Goal: Understand process/instructions

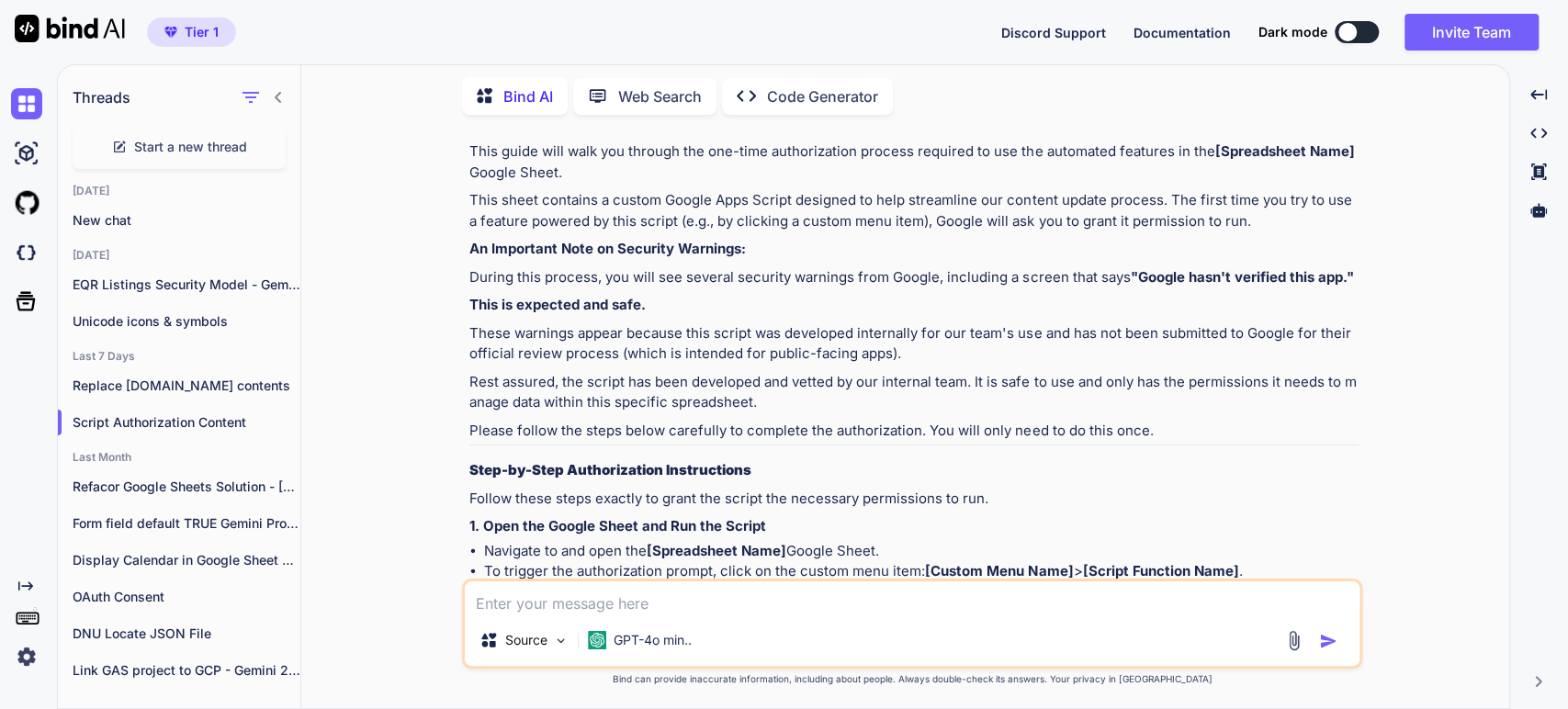
scroll to position [611, 0]
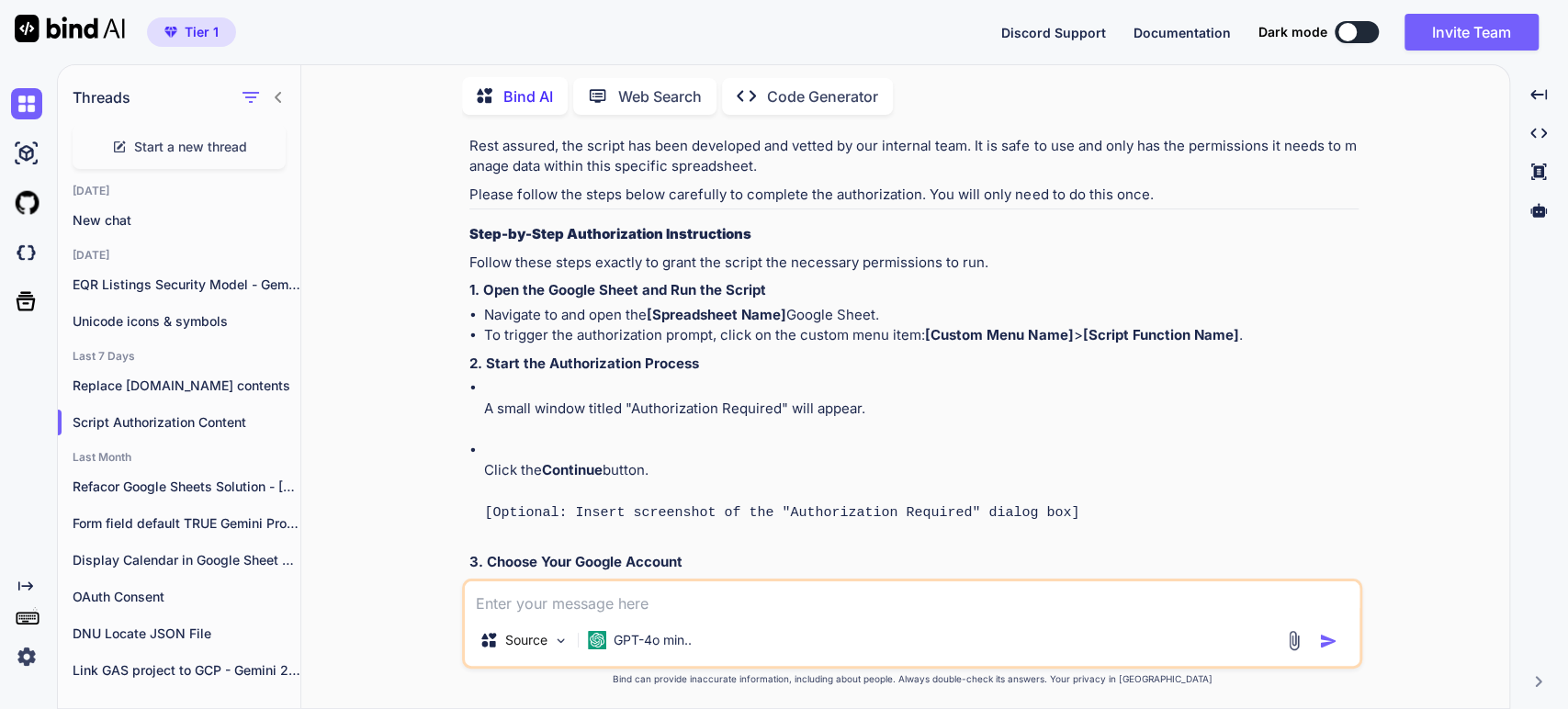
click at [589, 343] on li "To trigger the authorization prompt, click on the custom menu item: [Custom Men…" at bounding box center [921, 336] width 874 height 22
click at [658, 325] on li "To trigger the authorization prompt, click on the custom menu item: [Custom Men…" at bounding box center [921, 336] width 874 height 22
click at [593, 338] on li "To trigger the authorization prompt, click on the custom menu item: [Custom Men…" at bounding box center [921, 336] width 874 height 22
click at [538, 400] on p "A small window titled "Authorization Required" will appear." at bounding box center [921, 409] width 874 height 22
drag, startPoint x: 890, startPoint y: 403, endPoint x: 487, endPoint y: 415, distance: 403.2
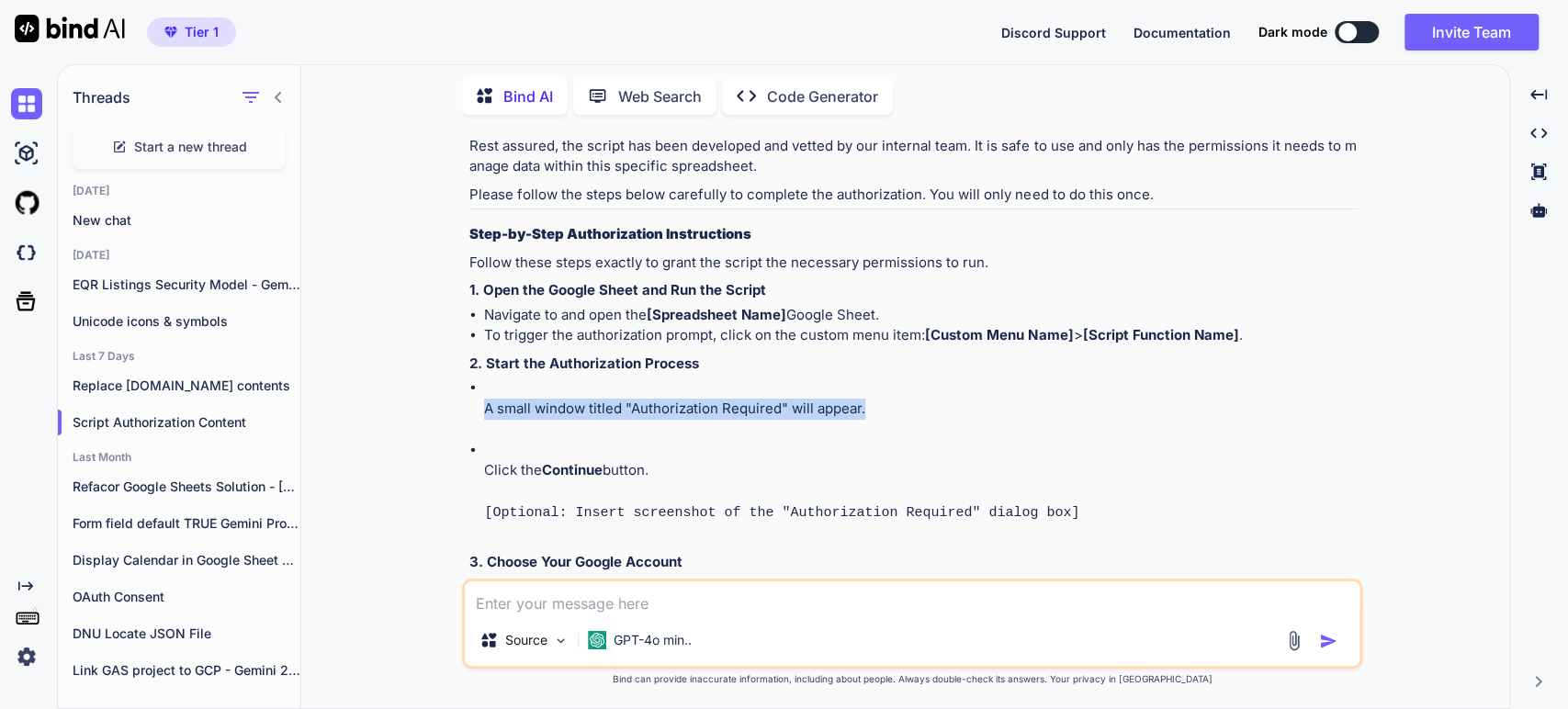
click at [486, 415] on p "A small window titled "Authorization Required" will appear." at bounding box center [921, 409] width 874 height 22
copy p "A small window titled "Authorization Required" will appear."
click at [601, 468] on strong "Continue" at bounding box center [572, 470] width 61 height 18
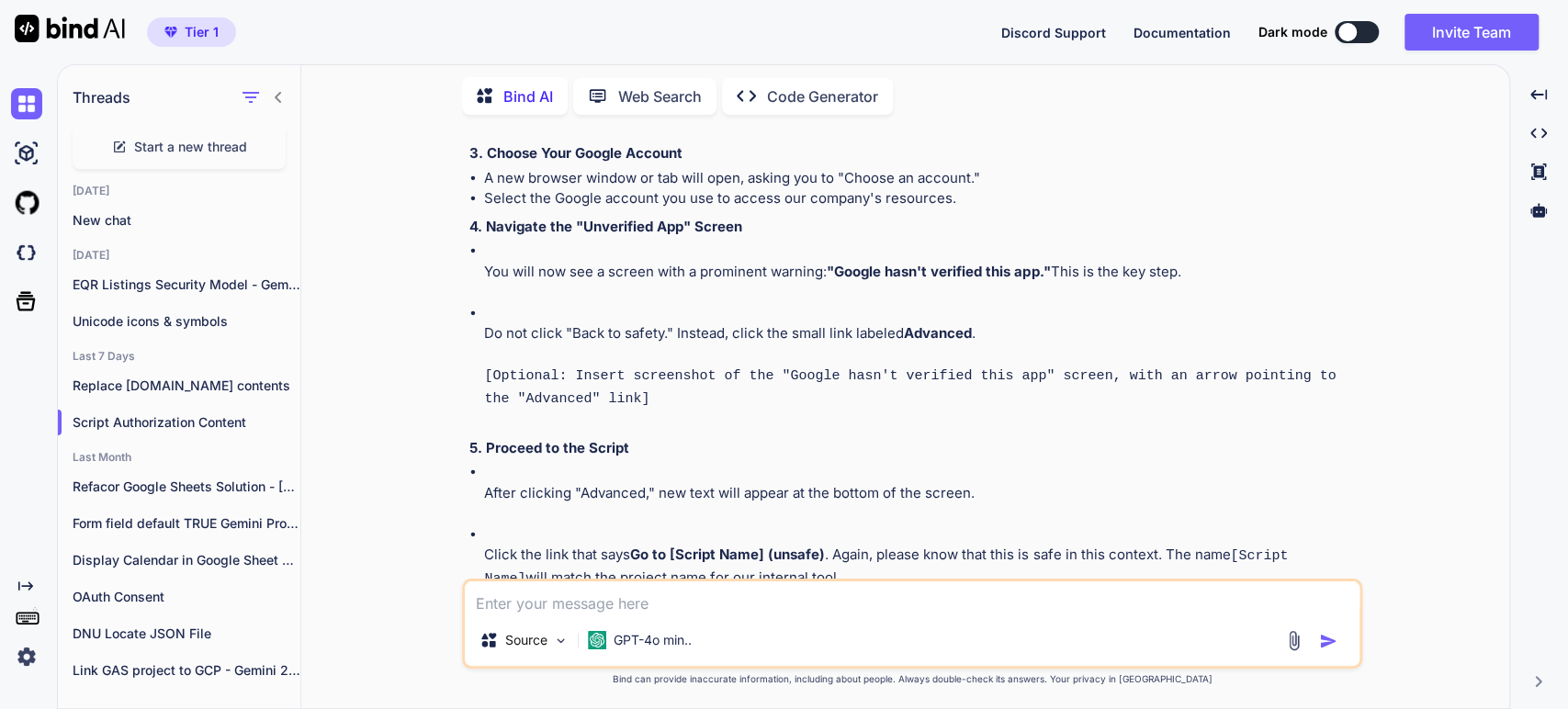
scroll to position [918, 0]
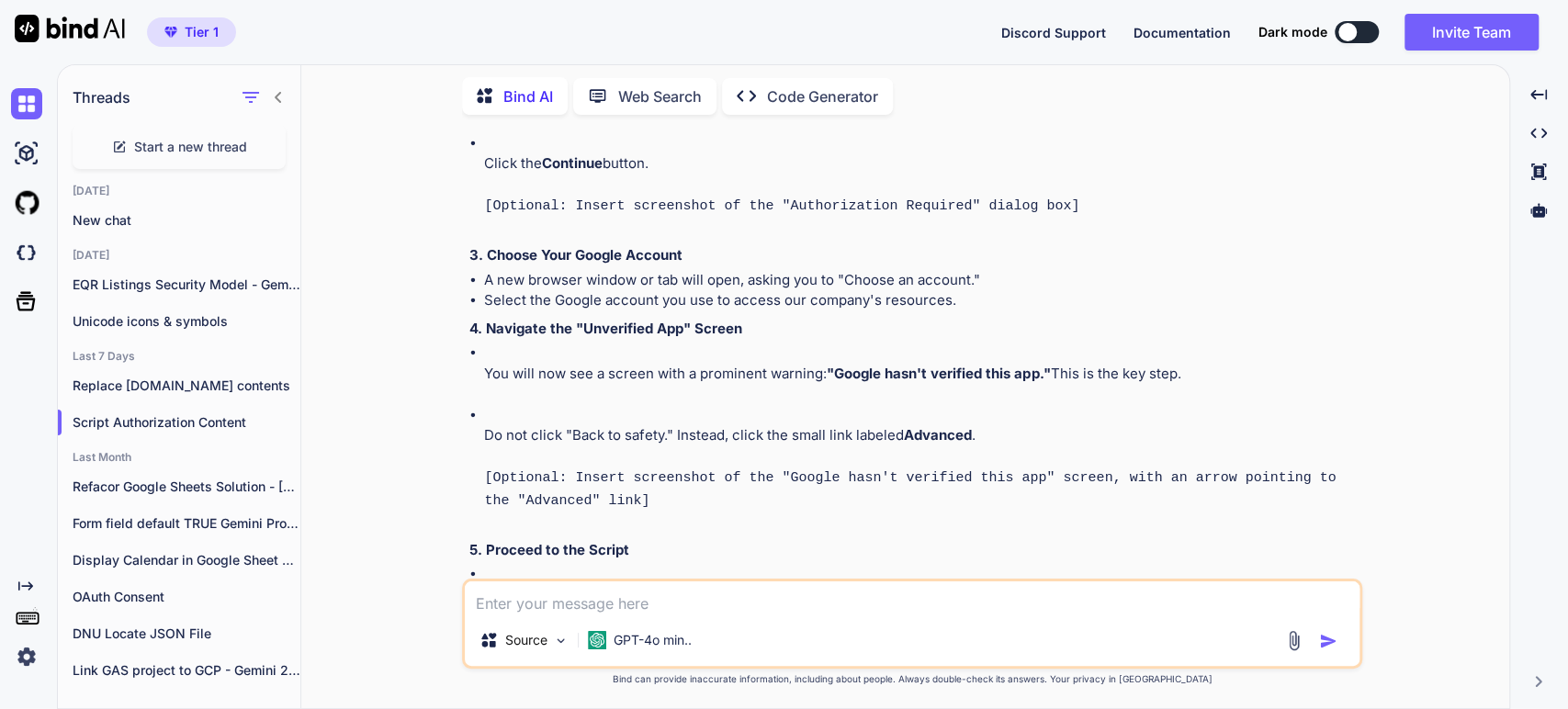
click at [686, 379] on p "You will now see a screen with a prominent warning: "Google hasn't verified thi…" at bounding box center [921, 374] width 874 height 22
click at [548, 280] on li "A new browser window or tab will open, asking you to "Choose an account."" at bounding box center [921, 280] width 874 height 22
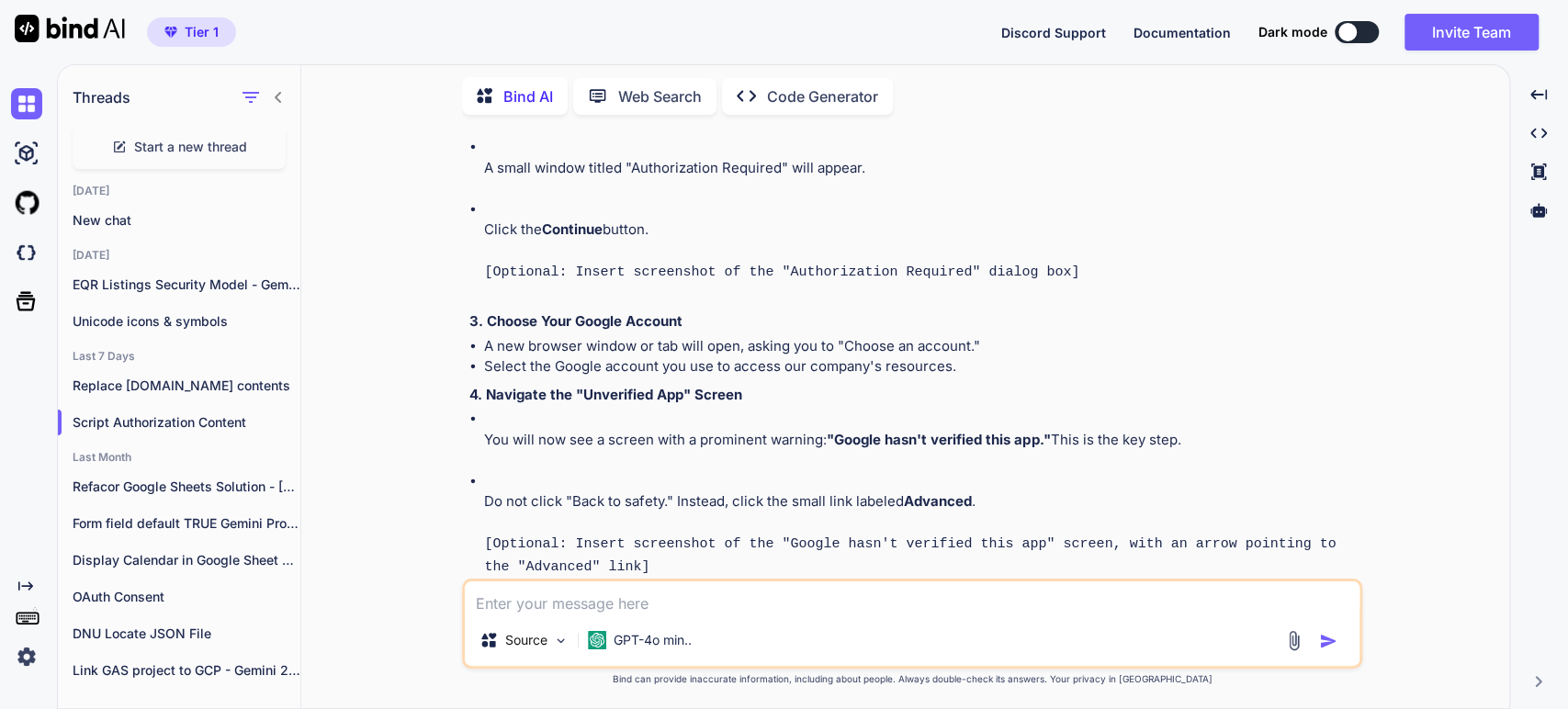
scroll to position [816, 0]
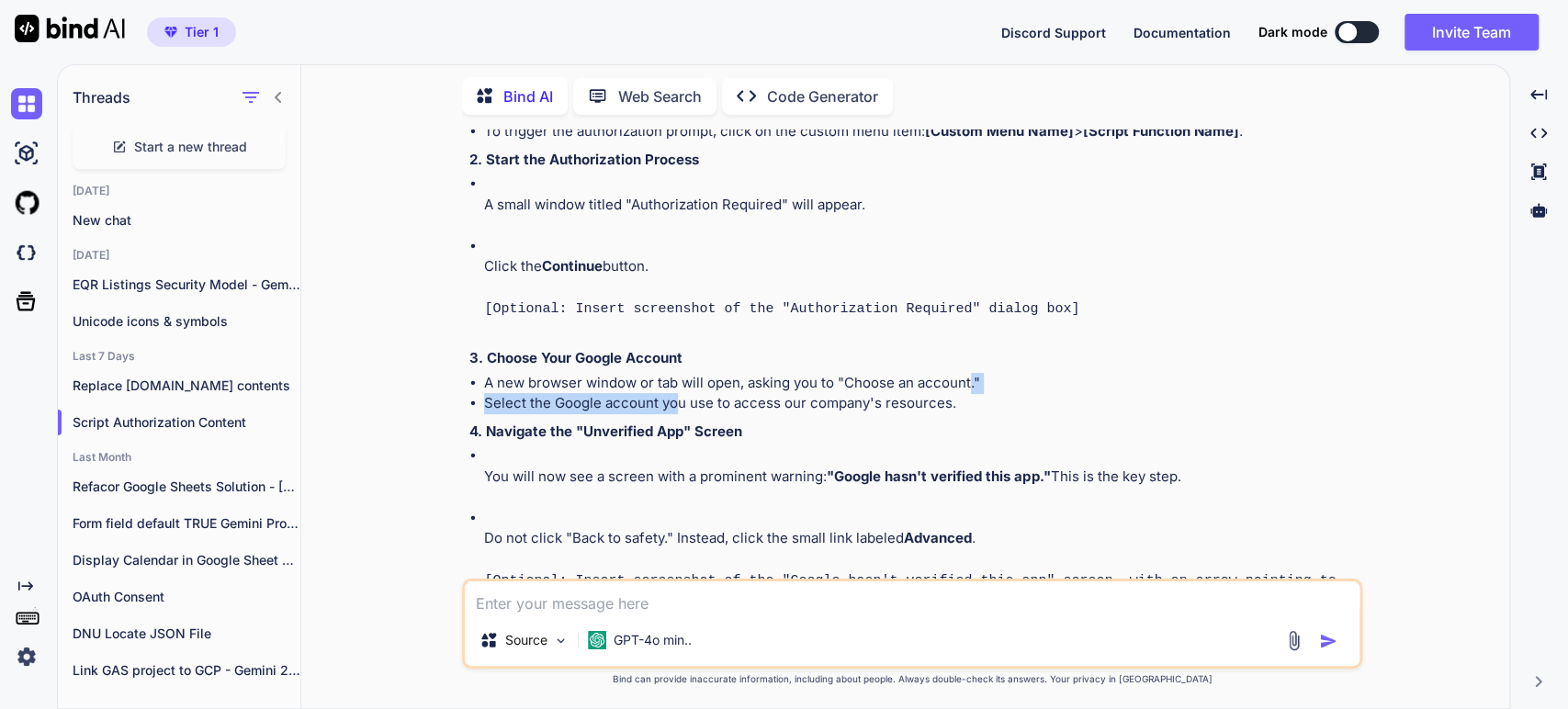
drag, startPoint x: 969, startPoint y: 388, endPoint x: 672, endPoint y: 390, distance: 297.0
click at [672, 390] on ul "A new browser window or tab will open, asking you to "Choose an account." Selec…" at bounding box center [913, 394] width 889 height 41
click at [739, 422] on p "4. Navigate the "Unverified App" Screen" at bounding box center [913, 432] width 889 height 22
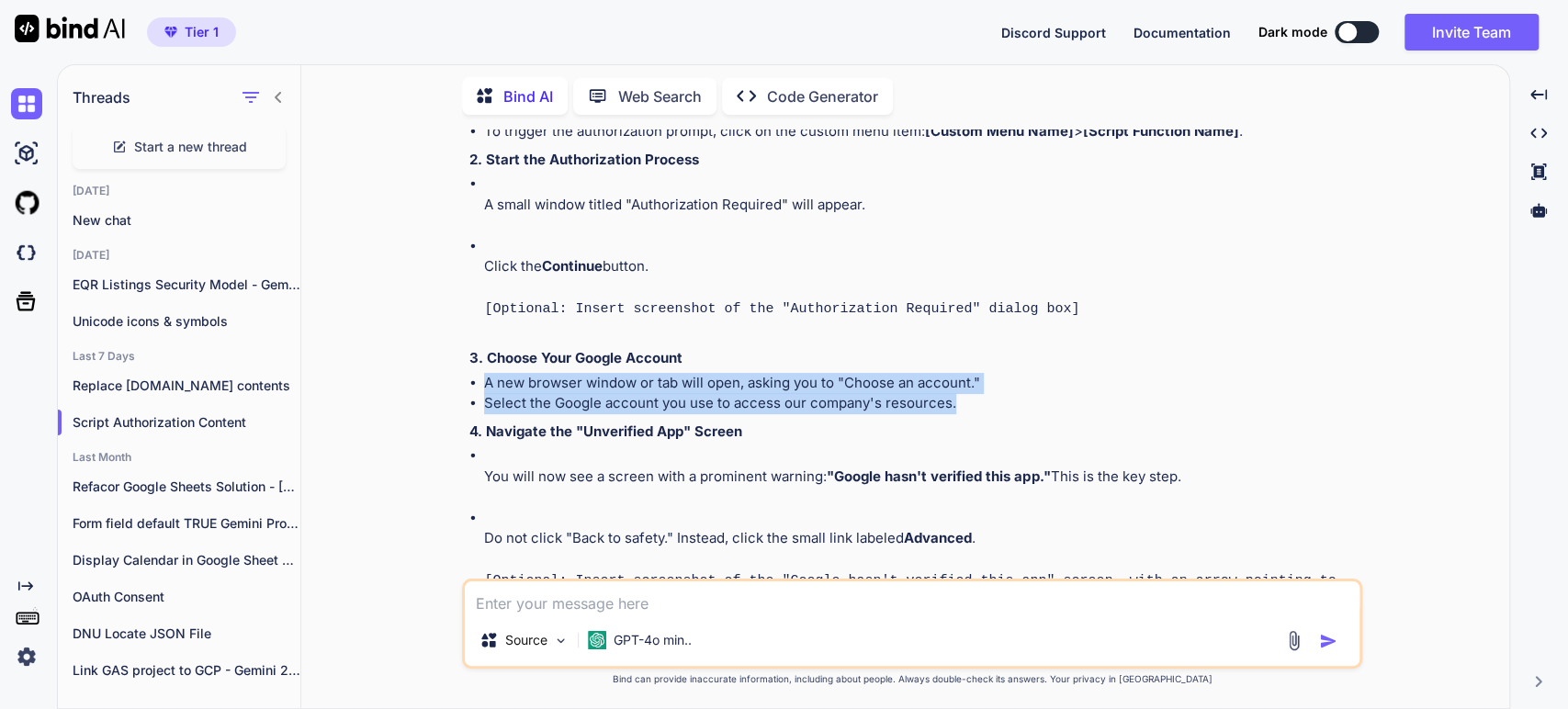
drag, startPoint x: 956, startPoint y: 400, endPoint x: 485, endPoint y: 384, distance: 471.3
click at [484, 385] on ul "A new browser window or tab will open, asking you to "Choose an account." Selec…" at bounding box center [913, 394] width 889 height 41
copy ul "A new browser window or tab will open, asking you to "Choose an account." Selec…"
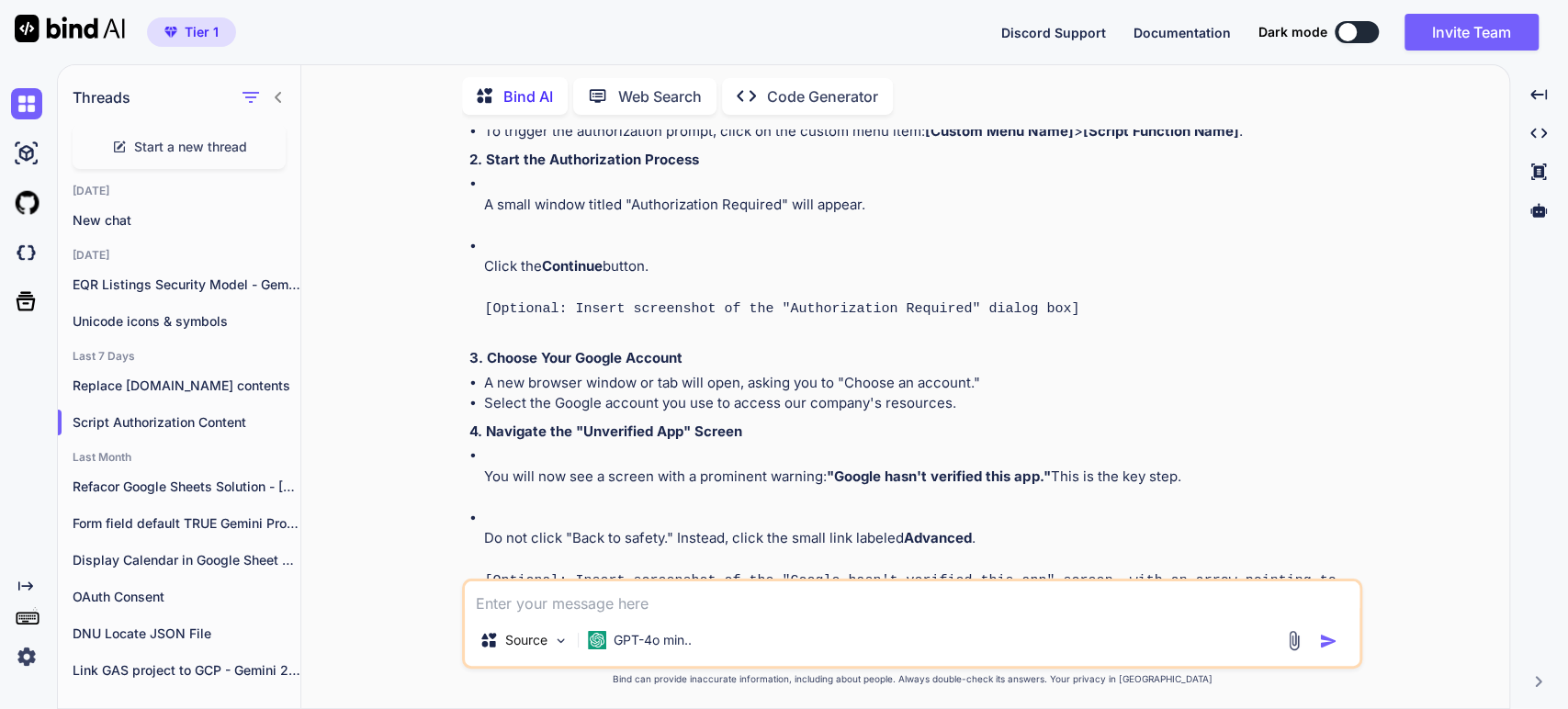
click at [625, 445] on li "You will now see a screen with a prominent warning: "Google hasn't verified thi…" at bounding box center [921, 476] width 874 height 63
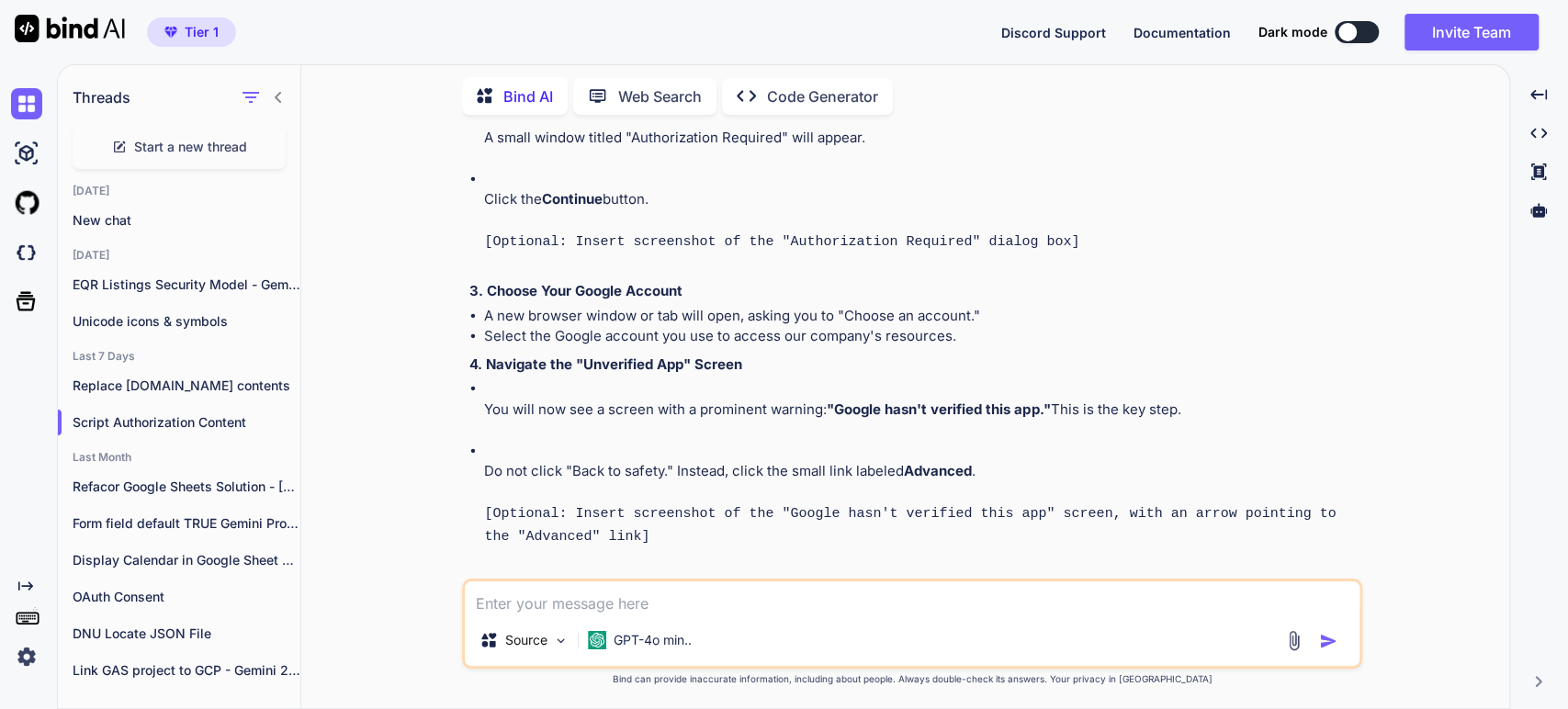
scroll to position [918, 0]
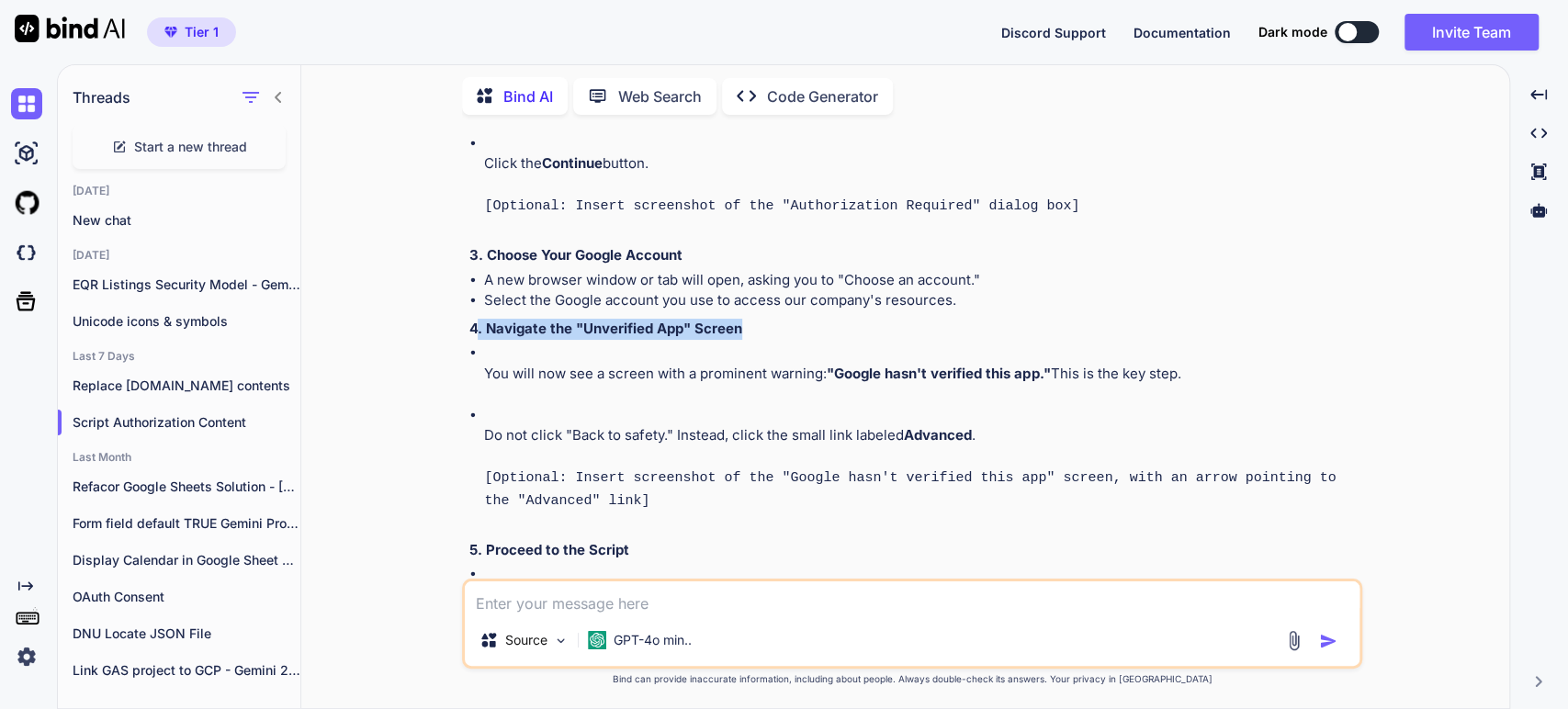
drag, startPoint x: 758, startPoint y: 326, endPoint x: 477, endPoint y: 330, distance: 281.0
click at [477, 330] on p "4. Navigate the "Unverified App" Screen" at bounding box center [913, 329] width 889 height 22
click at [495, 320] on strong "4. Navigate the "Unverified App" Screen" at bounding box center [605, 328] width 273 height 18
copy strong "Navigate the "Unverified App" Screen"
click at [542, 366] on p "You will now see a screen with a prominent warning: "Google hasn't verified thi…" at bounding box center [921, 374] width 874 height 22
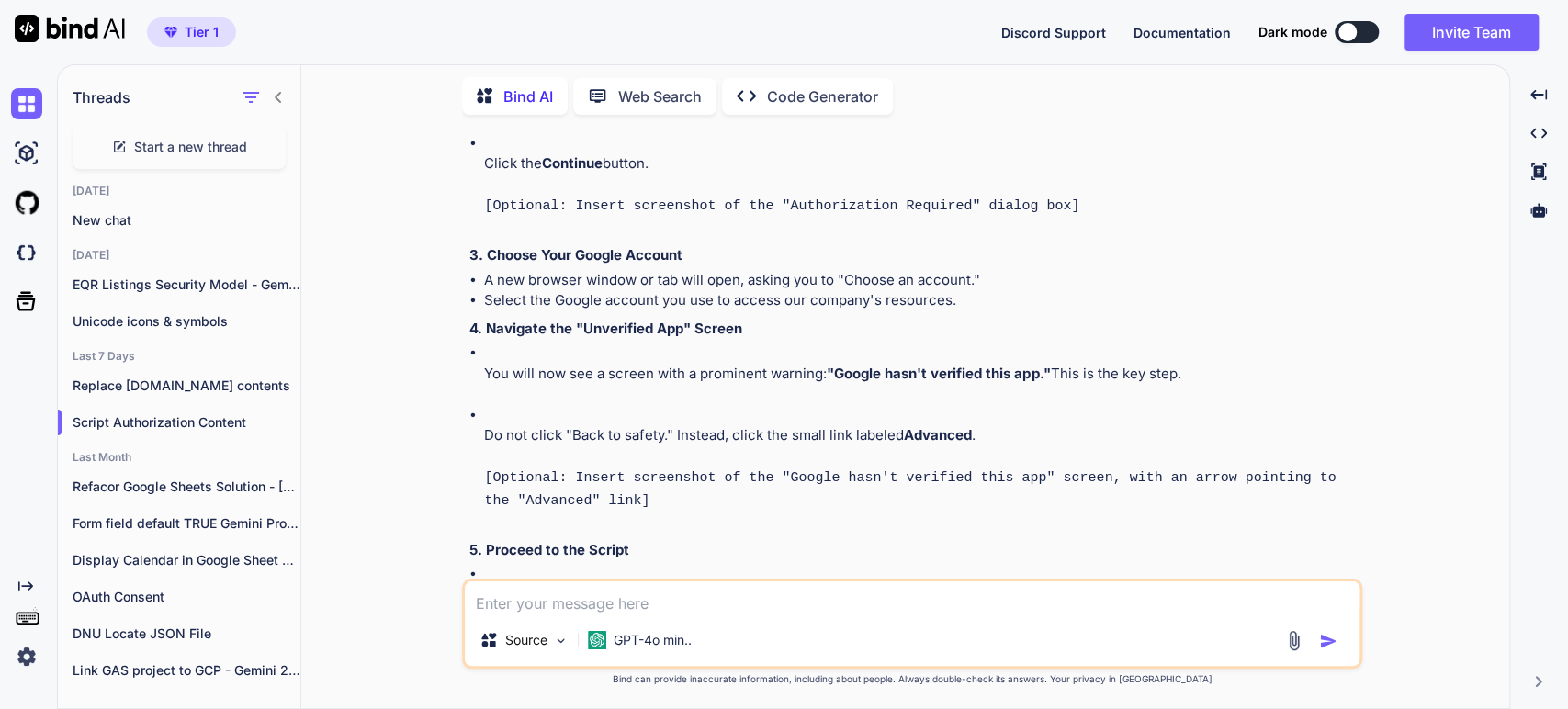
click at [988, 420] on li "Do not click "Back to safety." Instead, click the small link labeled Advanced .…" at bounding box center [921, 469] width 874 height 128
click at [989, 430] on p "Do not click "Back to safety." Instead, click the small link labeled Advanced ." at bounding box center [921, 435] width 874 height 22
click at [997, 434] on p "Do not click "Back to safety." Instead, click the small link labeled Advanced ." at bounding box center [921, 435] width 874 height 22
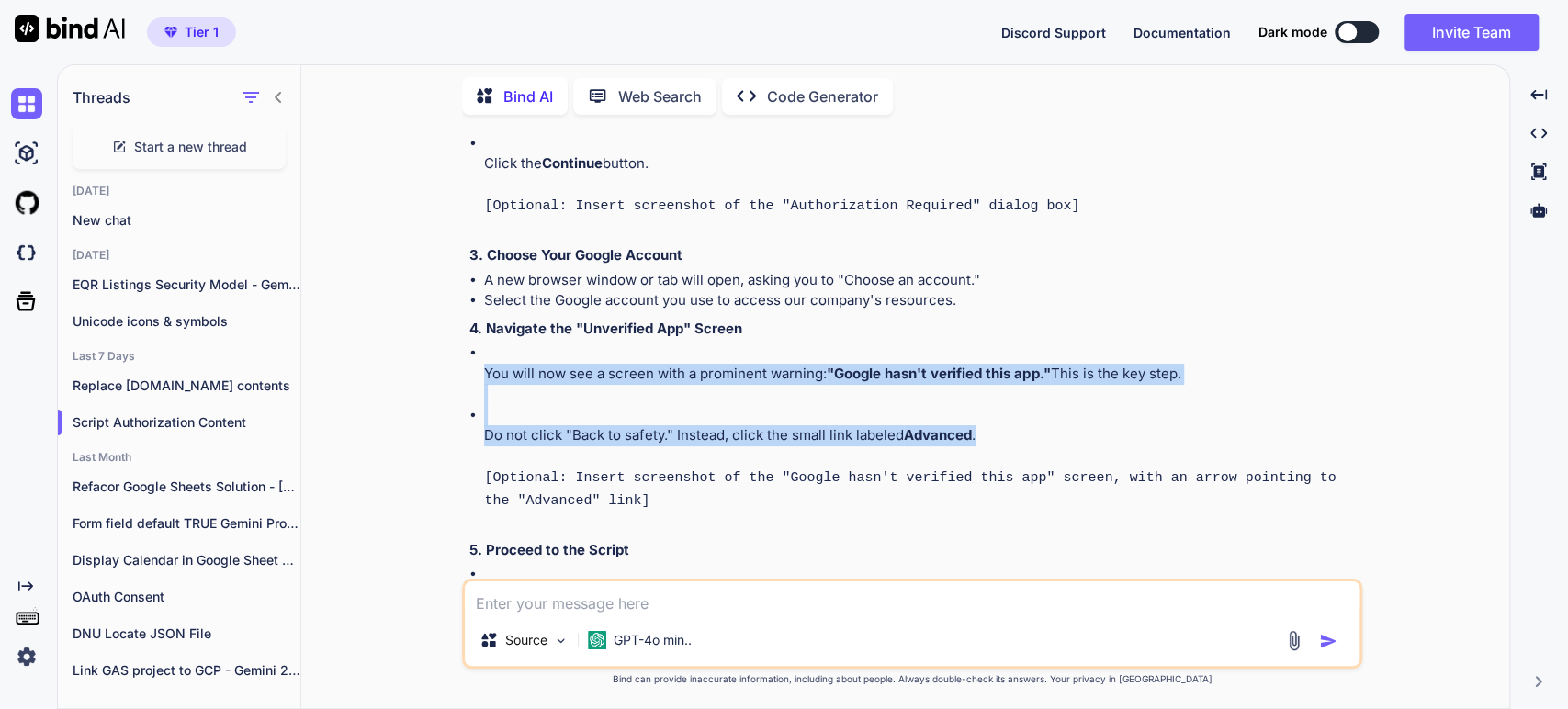
drag, startPoint x: 1001, startPoint y: 427, endPoint x: 484, endPoint y: 378, distance: 519.3
click at [484, 378] on ul "You will now see a screen with a prominent warning: "Google hasn't verified thi…" at bounding box center [913, 437] width 889 height 190
copy ul "You will now see a screen with a prominent warning: "Google hasn't verified thi…"
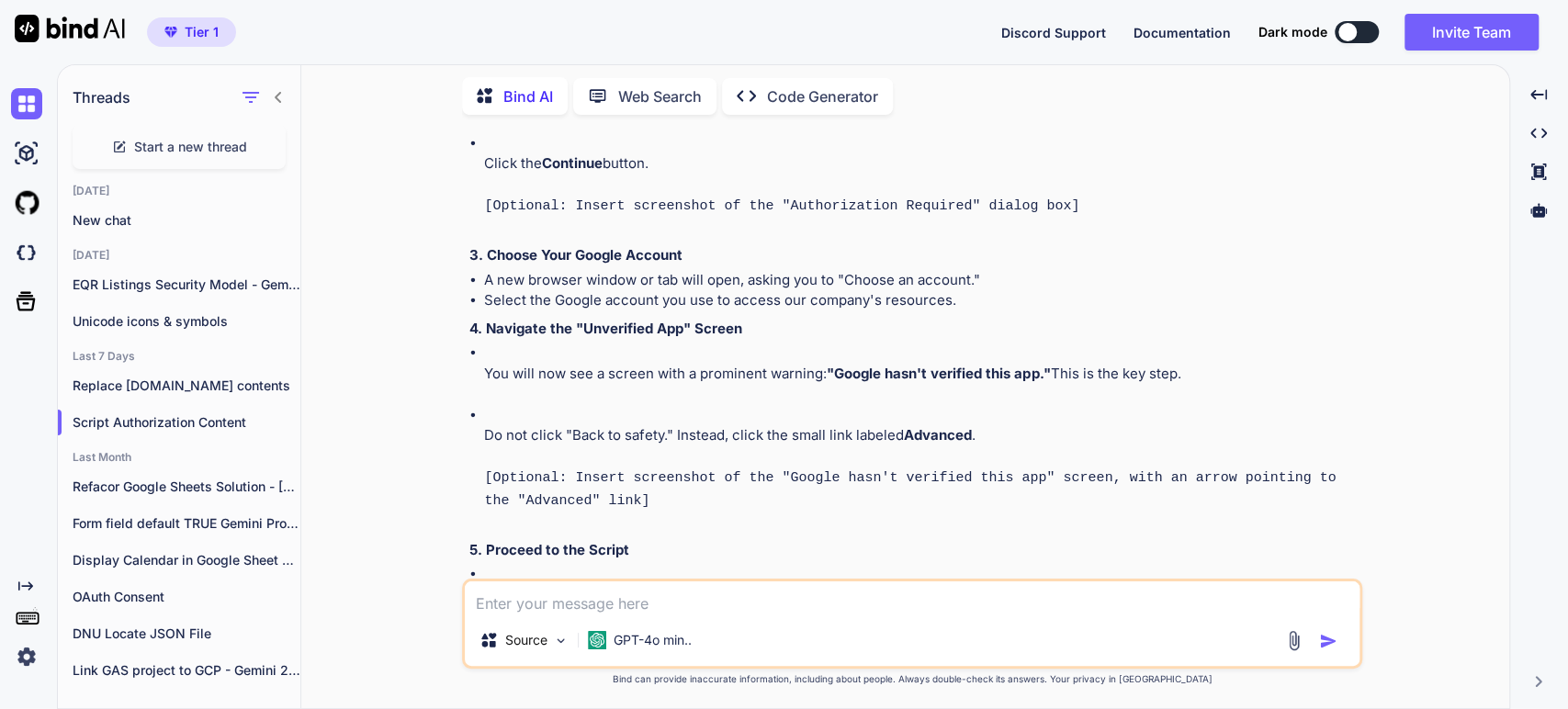
click at [692, 501] on p "[Optional: Insert screenshot of the "Google hasn't verified this app" screen, w…" at bounding box center [921, 490] width 874 height 45
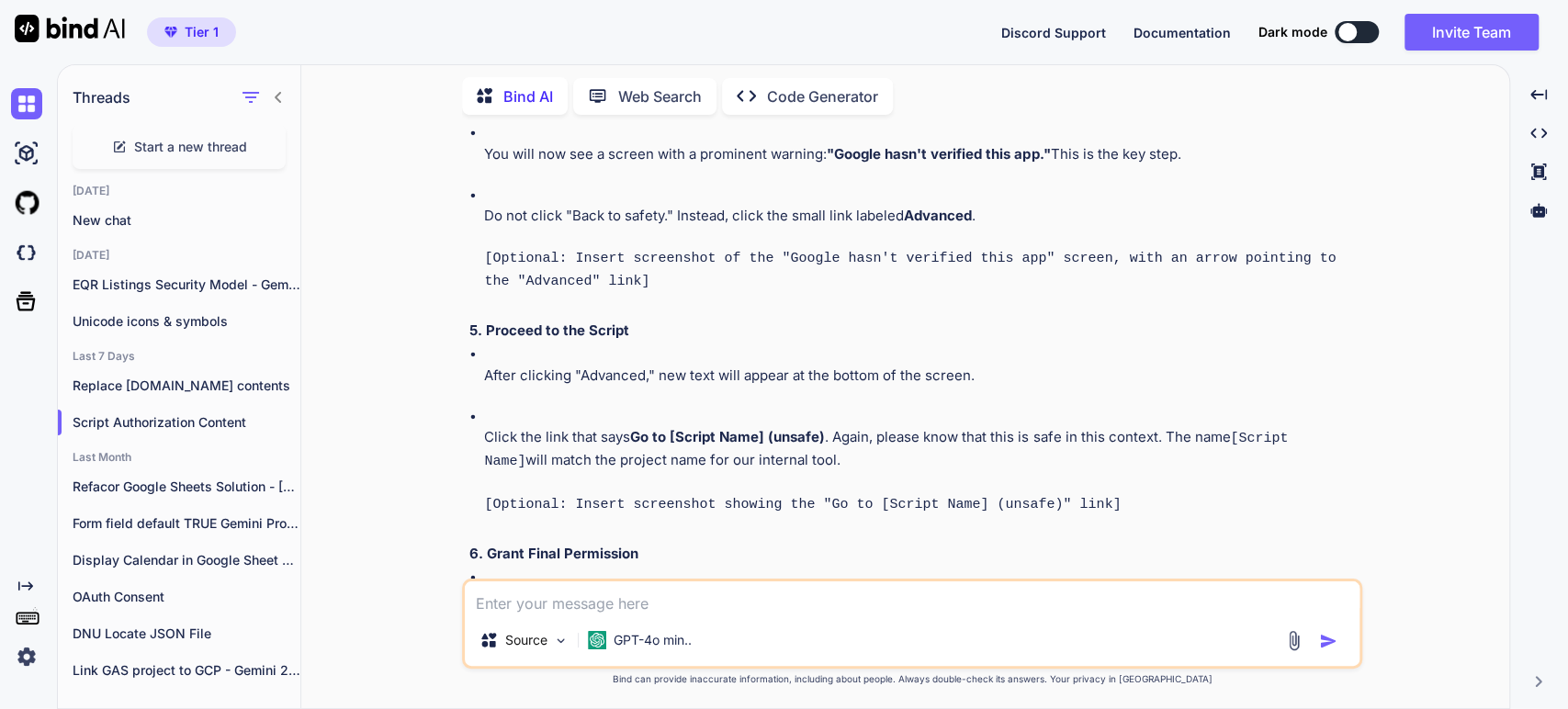
scroll to position [1224, 0]
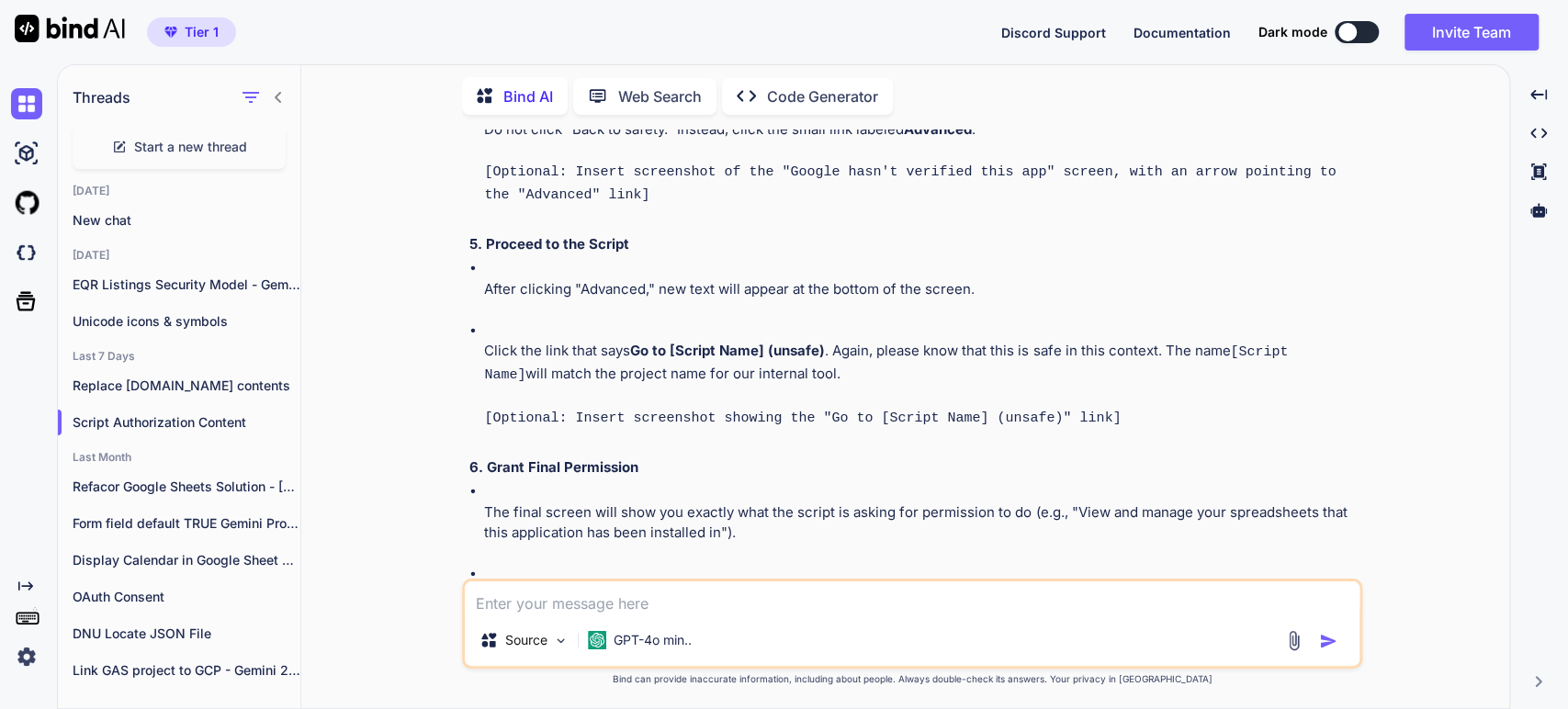
drag, startPoint x: 815, startPoint y: 370, endPoint x: 485, endPoint y: 286, distance: 340.5
click at [485, 286] on ul "After clicking "Advanced," new text will appear at the bottom of the screen. Cl…" at bounding box center [913, 354] width 889 height 192
copy ul "After clicking "Advanced," new text will appear at the bottom of the screen. Cl…"
click at [641, 387] on li "Click the link that says Go to [Script Name] (unsafe) . Again, please know that…" at bounding box center [921, 385] width 874 height 129
click at [531, 345] on p "Click the link that says Go to [Script Name] (unsafe) . Again, please know that…" at bounding box center [921, 363] width 874 height 45
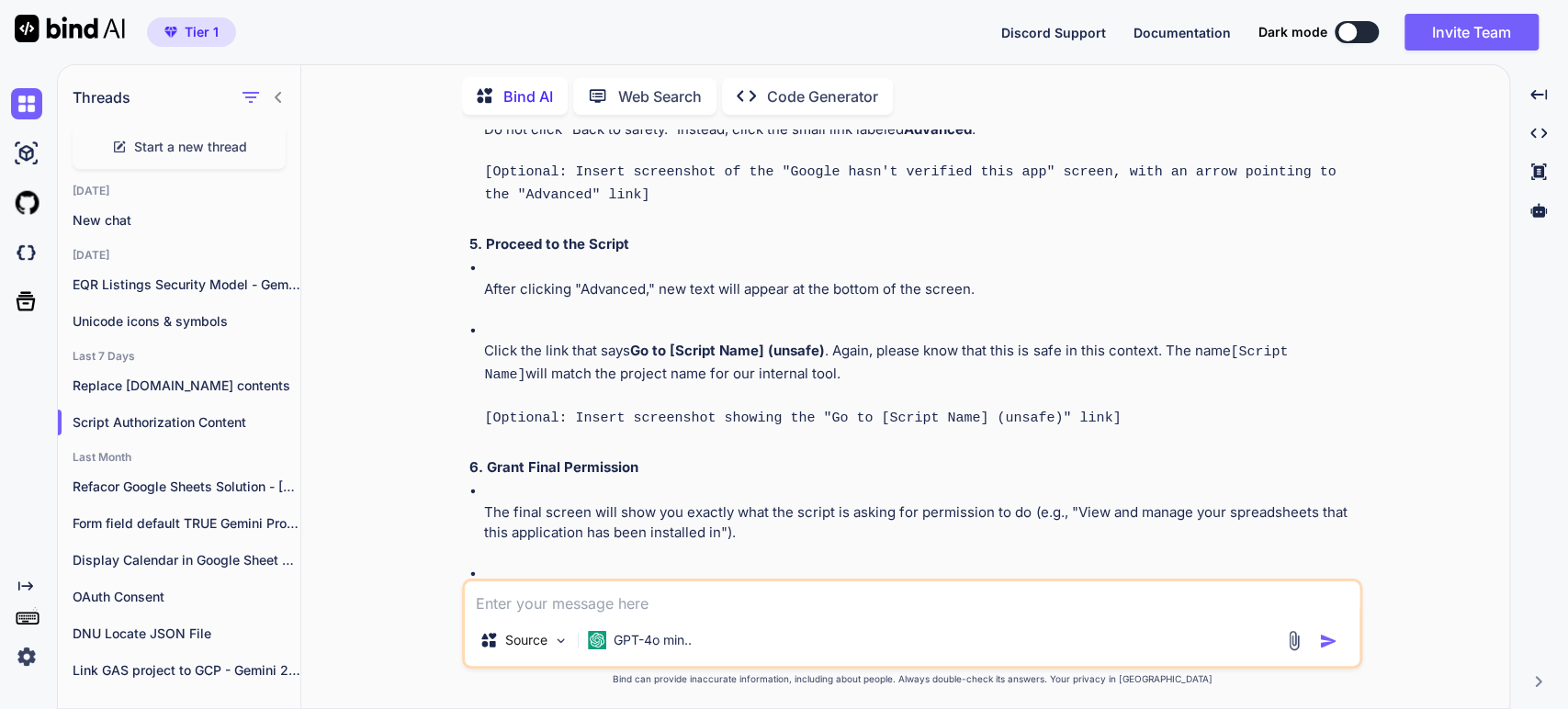
click at [637, 371] on p "Click the link that says Go to [Script Name] (unsafe) . Again, please know that…" at bounding box center [921, 363] width 874 height 45
click at [697, 507] on p "The final screen will show you exactly what the script is asking for permission…" at bounding box center [921, 523] width 874 height 41
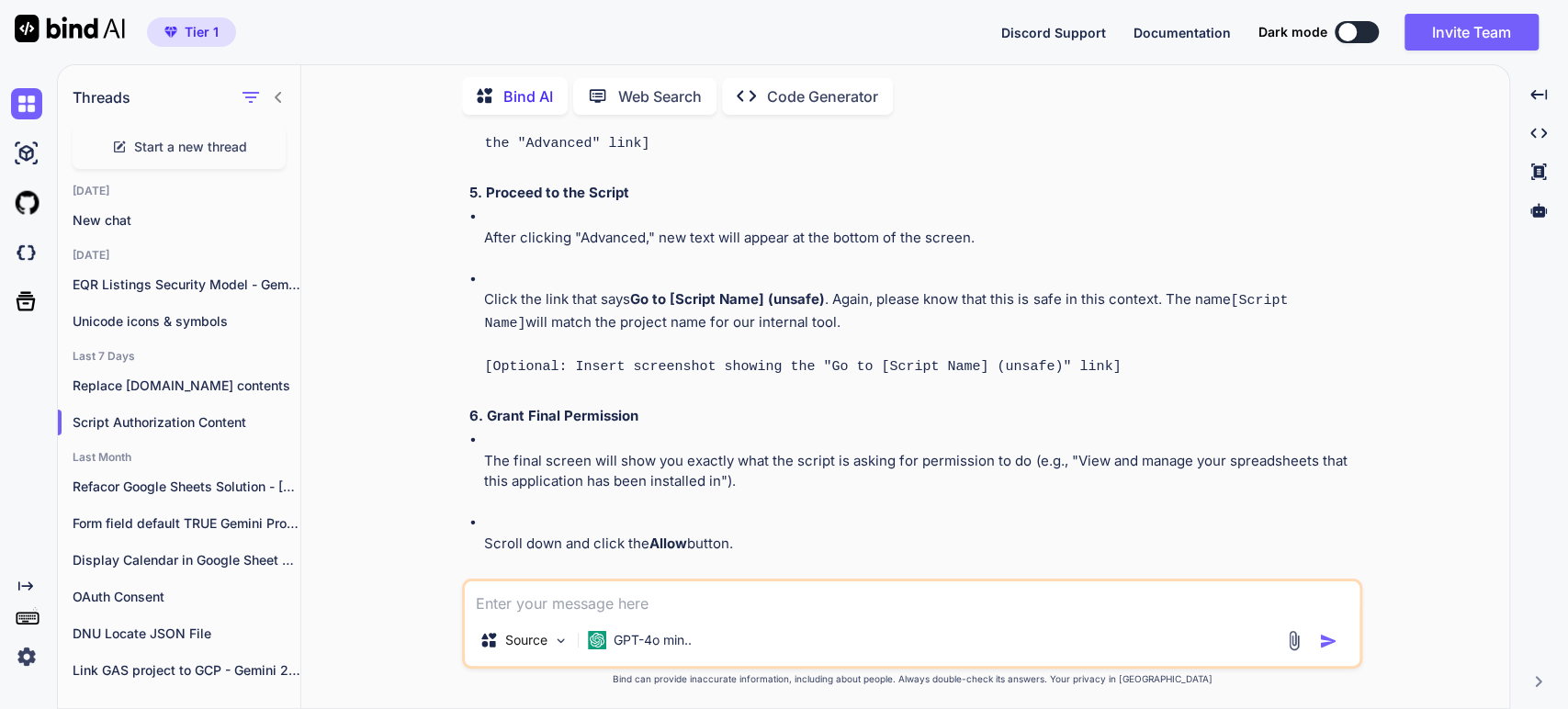
scroll to position [1123, 0]
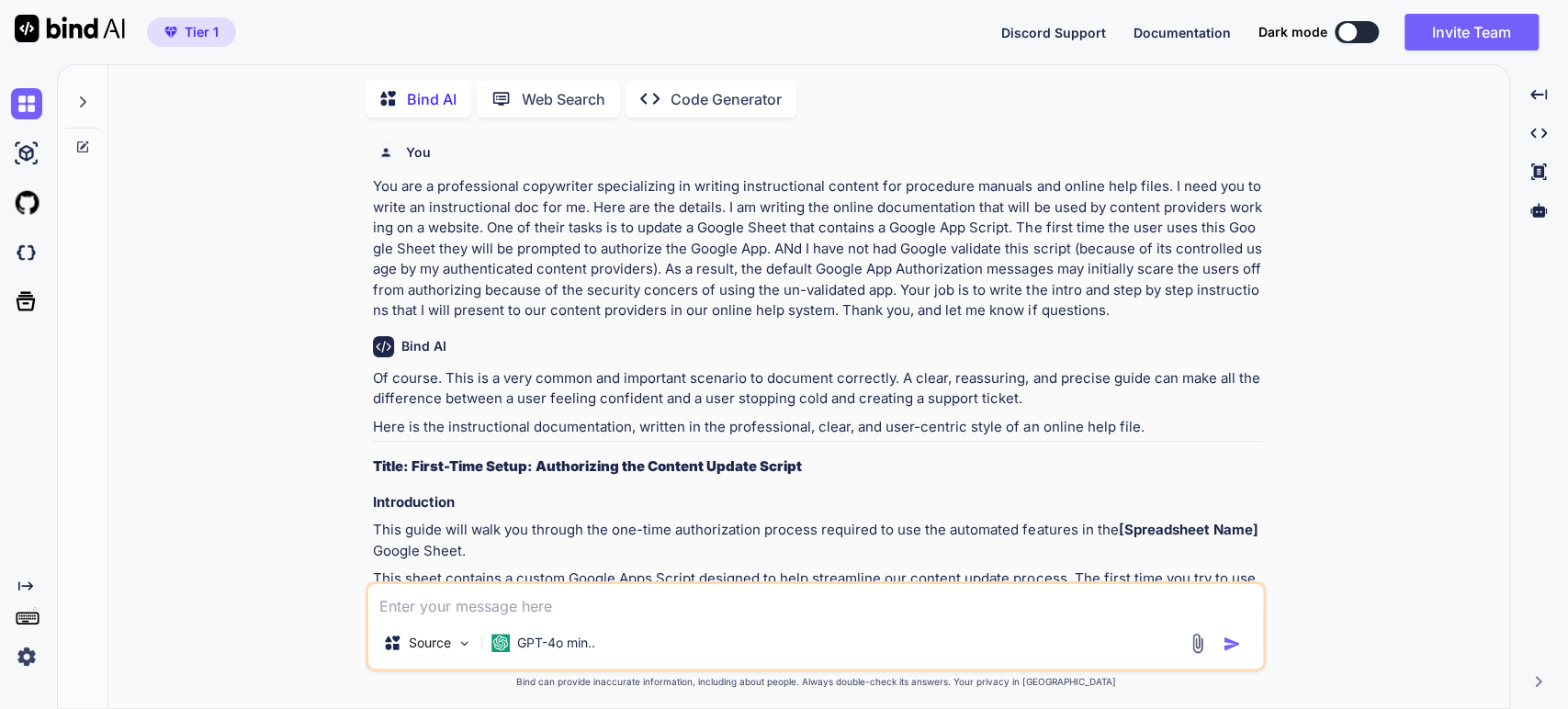
scroll to position [7, 0]
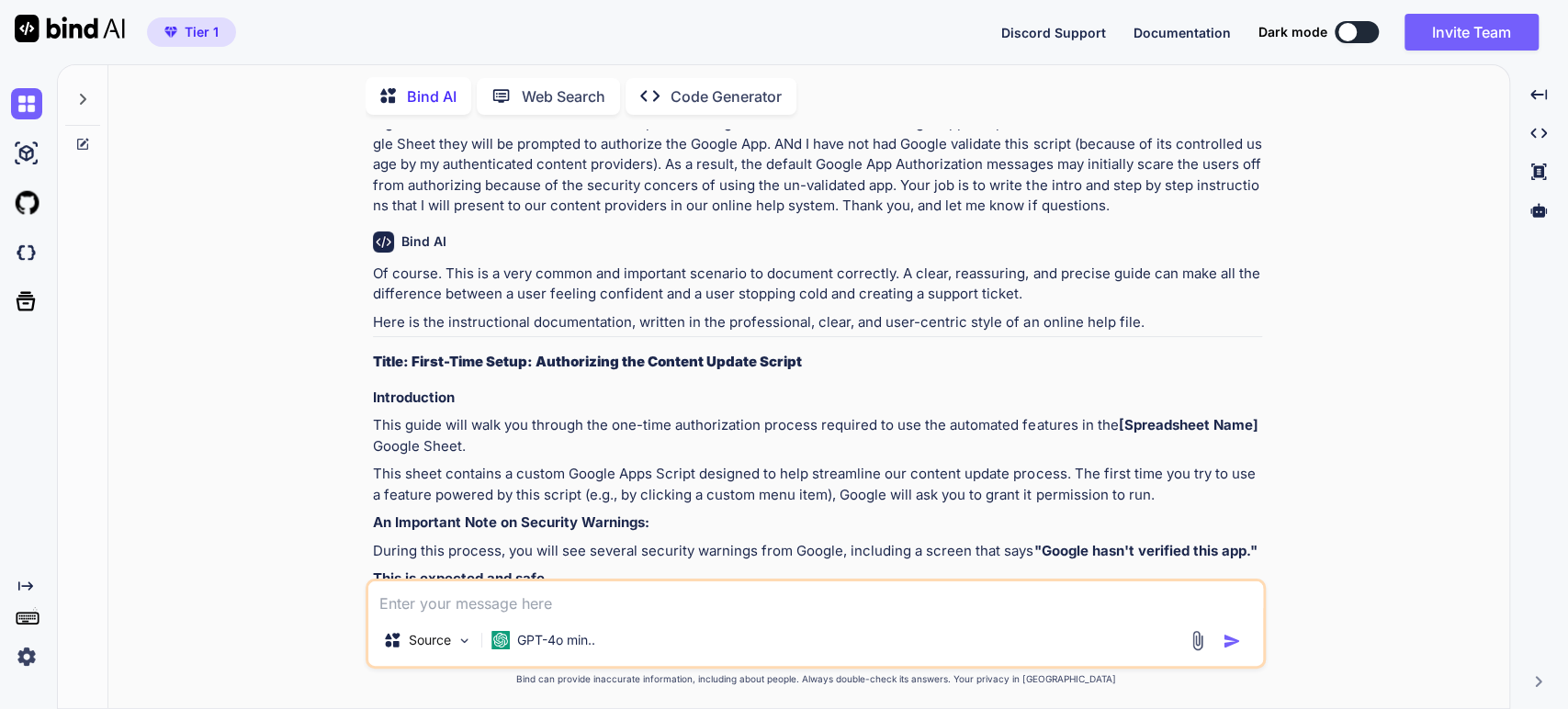
type textarea "x"
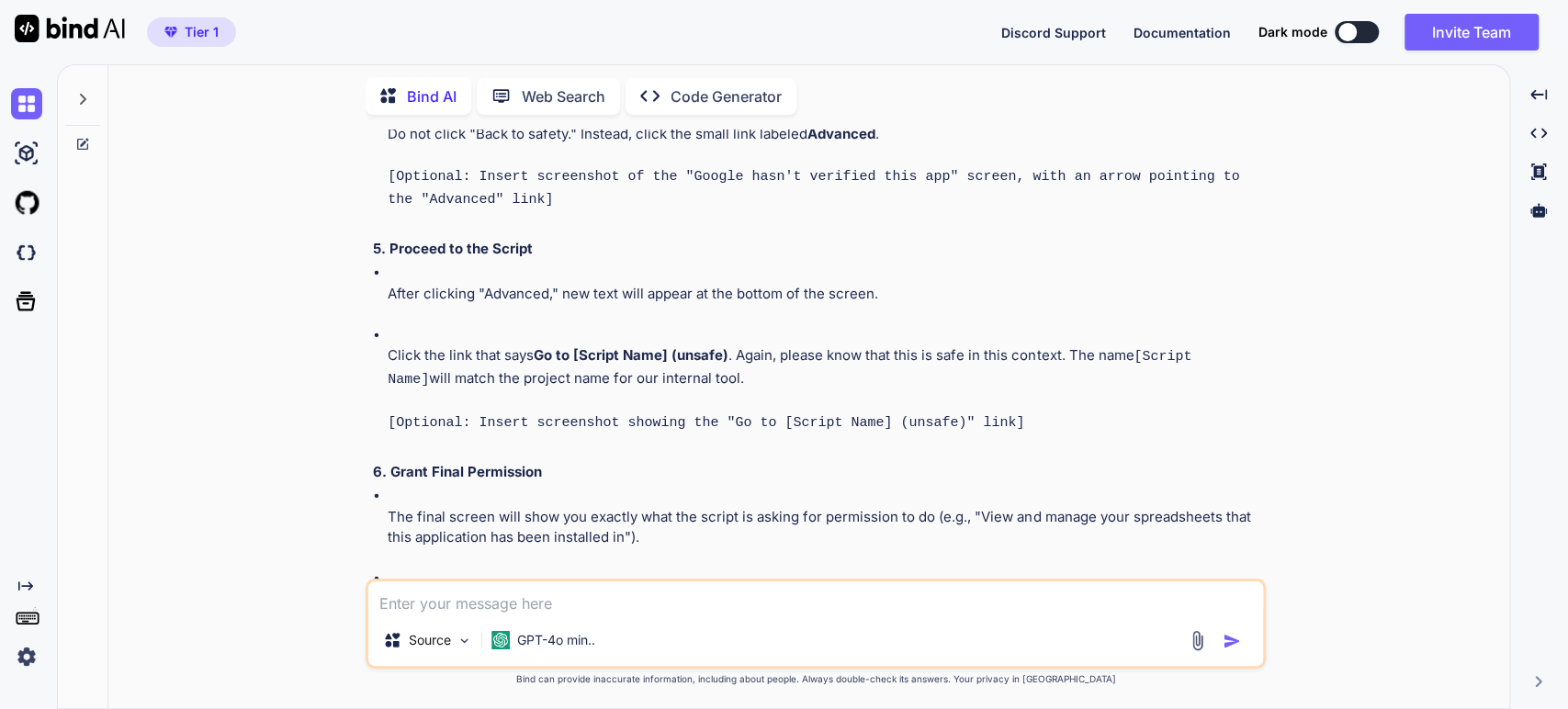
scroll to position [1224, 0]
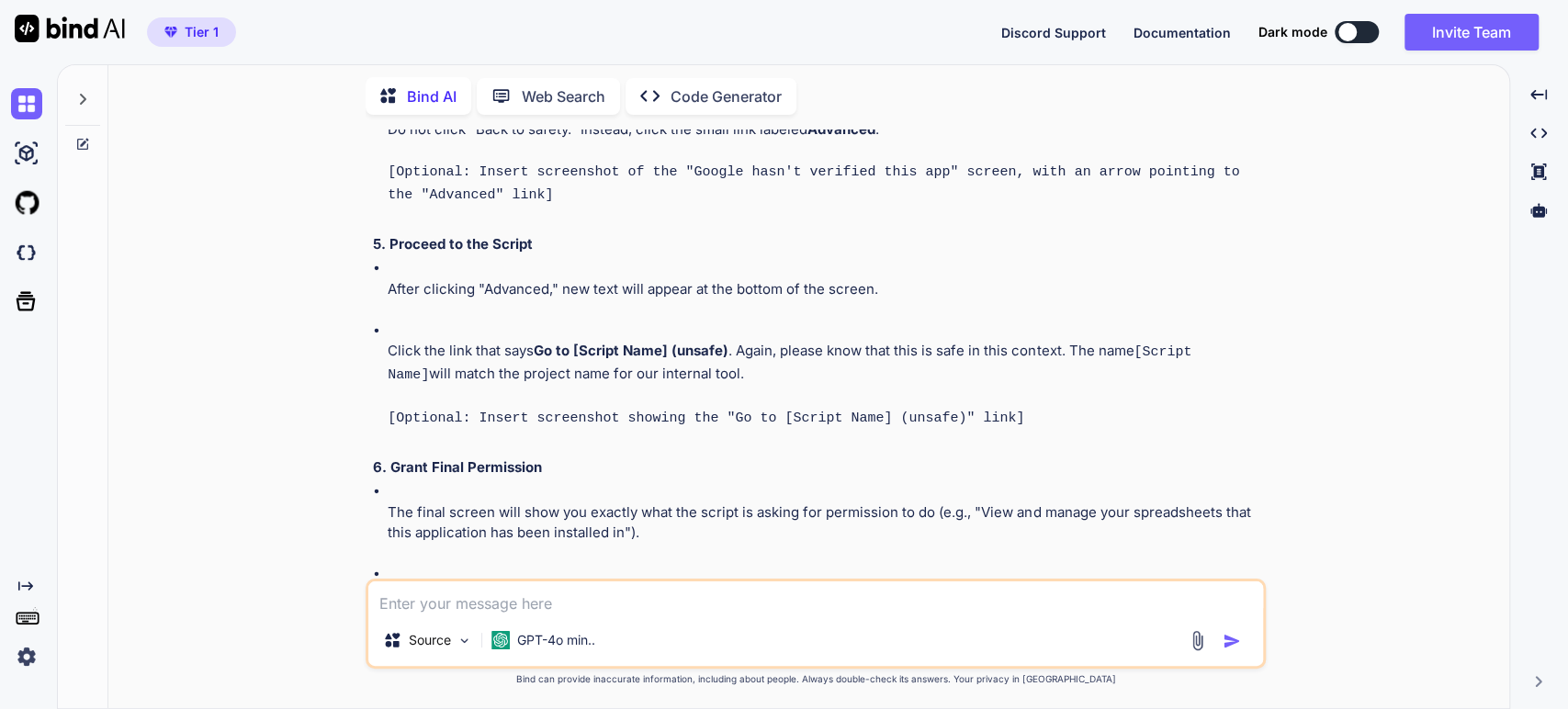
click at [182, 350] on div "You You are a professional copywriter specializing in writing instructional con…" at bounding box center [816, 418] width 1386 height 579
